Goal: Information Seeking & Learning: Learn about a topic

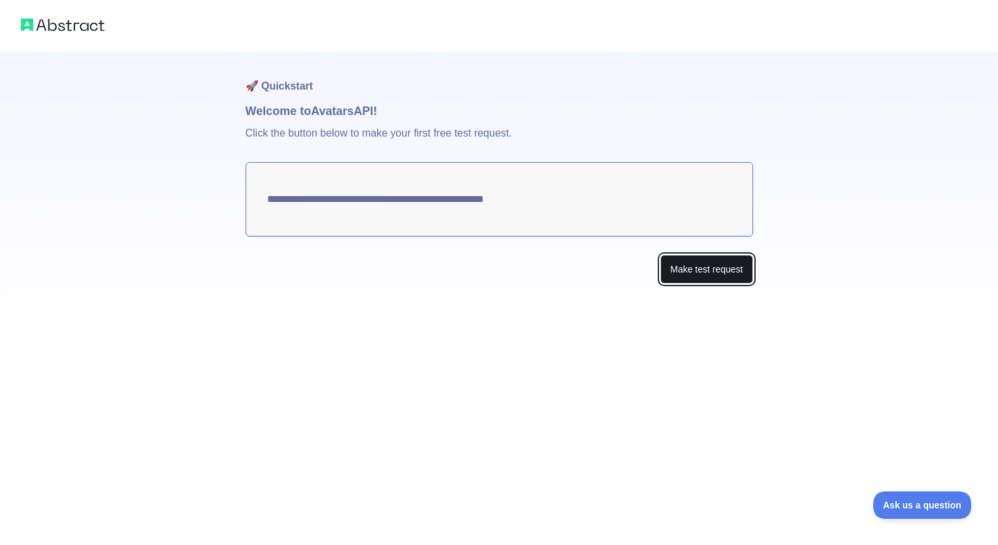
click at [677, 269] on button "Make test request" at bounding box center [707, 269] width 92 height 29
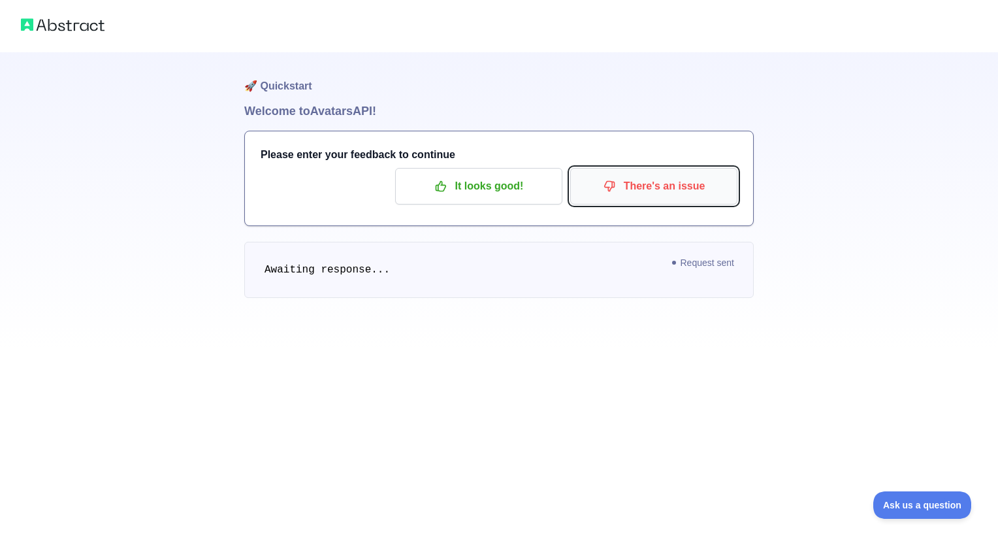
click at [616, 188] on icon "button" at bounding box center [609, 186] width 13 height 13
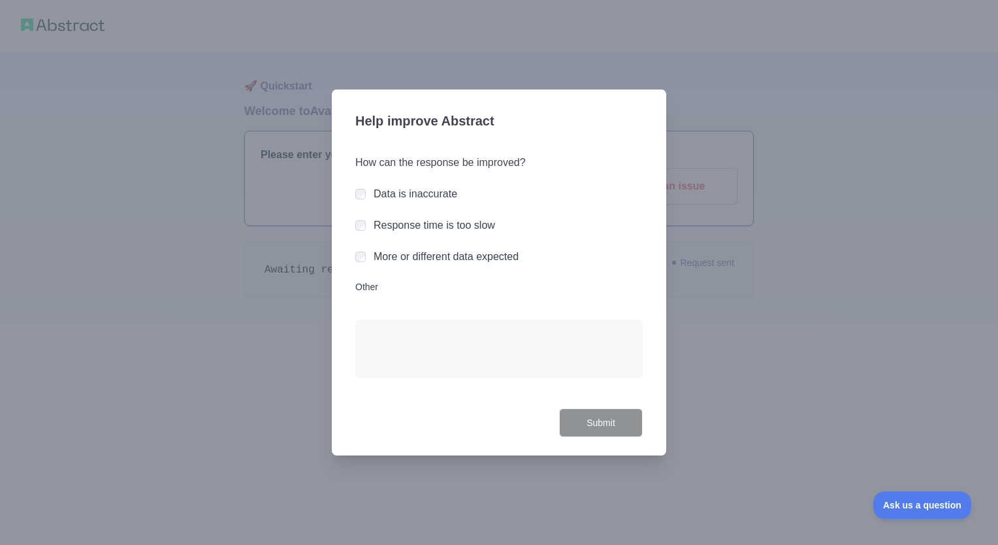
click at [732, 354] on div at bounding box center [499, 272] width 998 height 545
click at [767, 278] on div at bounding box center [499, 272] width 998 height 545
click at [370, 289] on label "Other" at bounding box center [498, 286] width 287 height 13
click at [370, 319] on textarea "Other" at bounding box center [498, 347] width 287 height 57
click at [357, 35] on div at bounding box center [499, 272] width 998 height 545
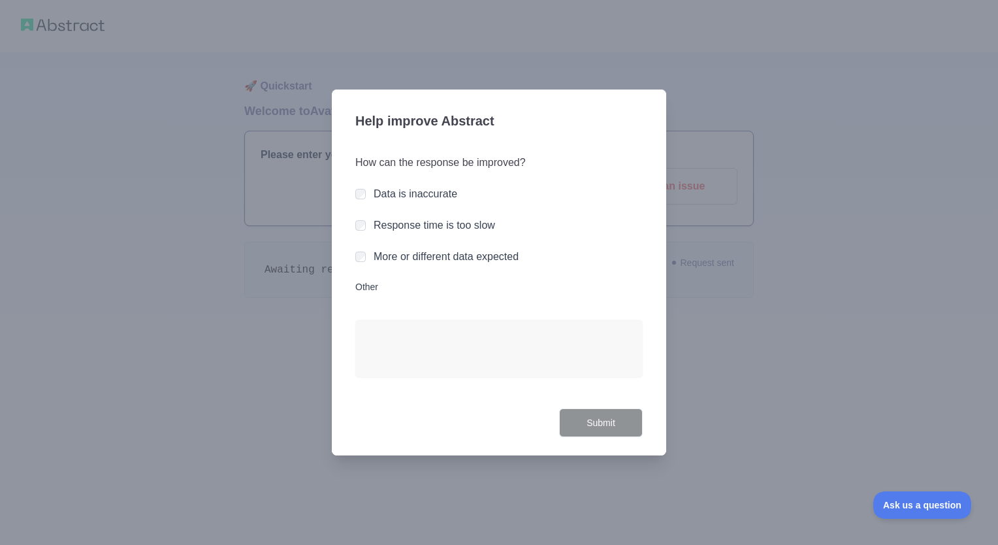
drag, startPoint x: 357, startPoint y: 35, endPoint x: 235, endPoint y: 265, distance: 261.3
click at [235, 265] on div at bounding box center [499, 272] width 998 height 545
click at [907, 514] on button "Ask us a question" at bounding box center [916, 502] width 98 height 27
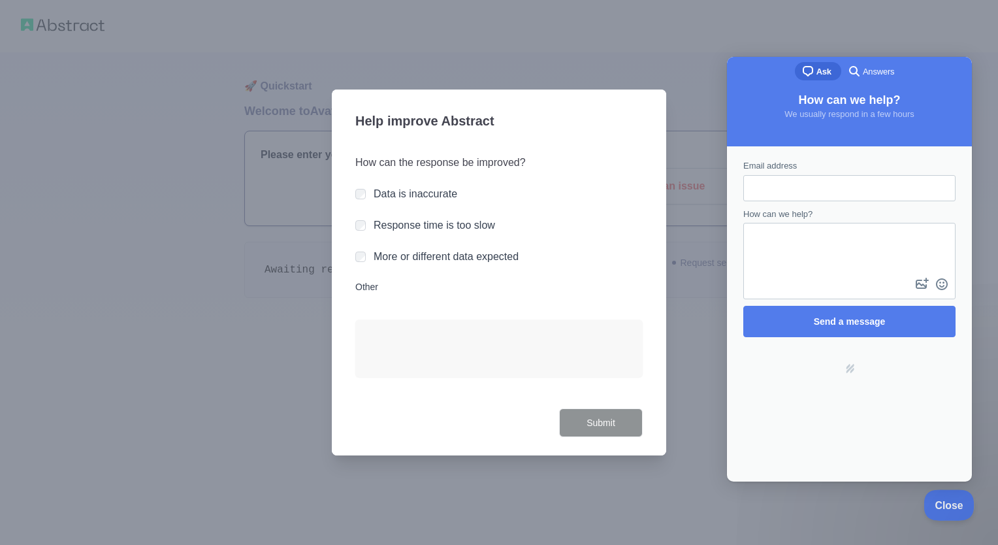
click at [945, 501] on span "Close" at bounding box center [946, 502] width 44 height 9
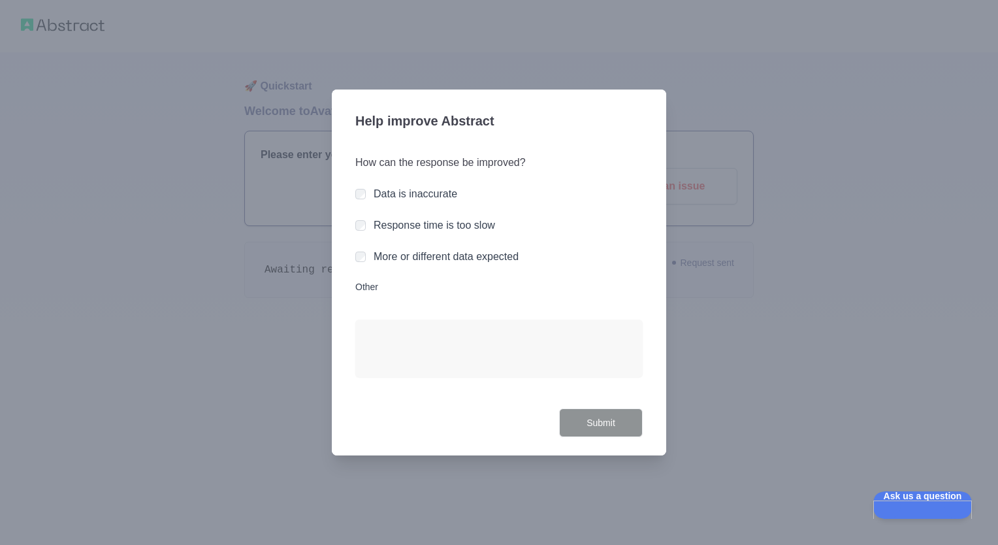
click at [749, 261] on div at bounding box center [499, 272] width 998 height 545
